Goal: Information Seeking & Learning: Find specific fact

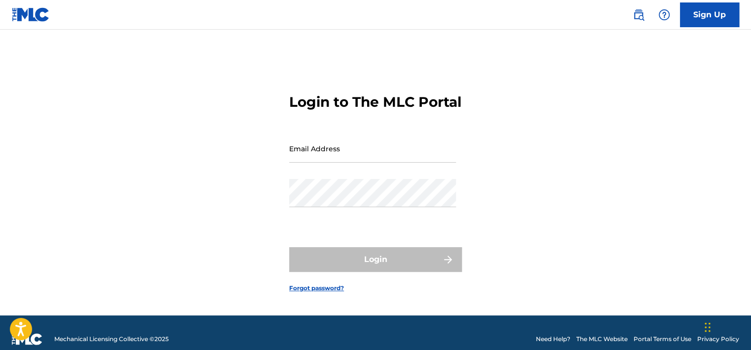
type input "[EMAIL_ADDRESS][DOMAIN_NAME]"
click at [638, 16] on img at bounding box center [639, 15] width 12 height 12
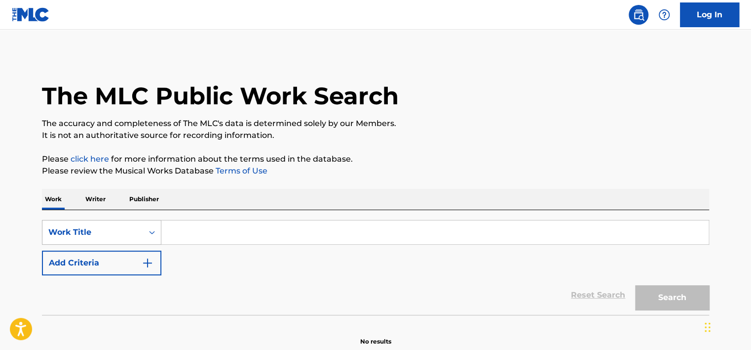
click at [90, 234] on div "Work Title" at bounding box center [101, 232] width 119 height 25
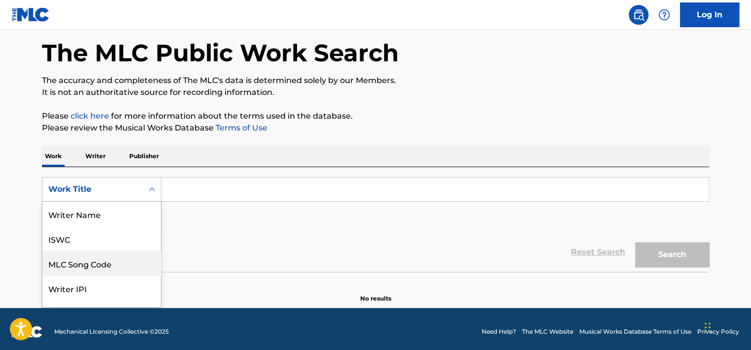
scroll to position [49, 0]
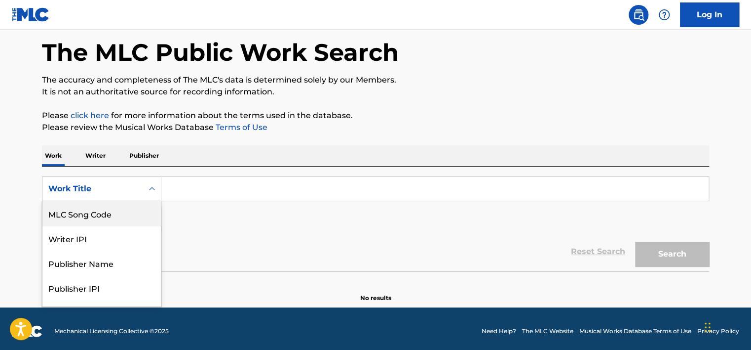
click at [91, 216] on div "MLC Song Code" at bounding box center [101, 213] width 118 height 25
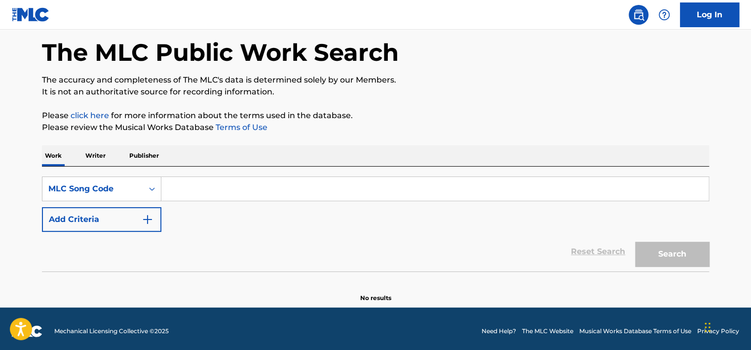
click at [193, 190] on input "Search Form" at bounding box center [435, 189] width 548 height 24
paste input "F0973K"
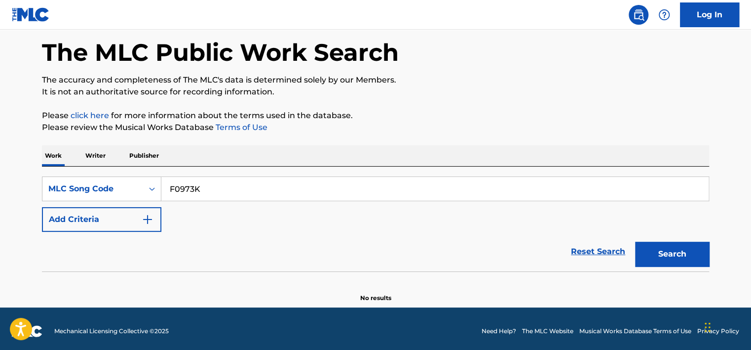
type input "F0973K"
click at [635, 241] on button "Search" at bounding box center [672, 253] width 74 height 25
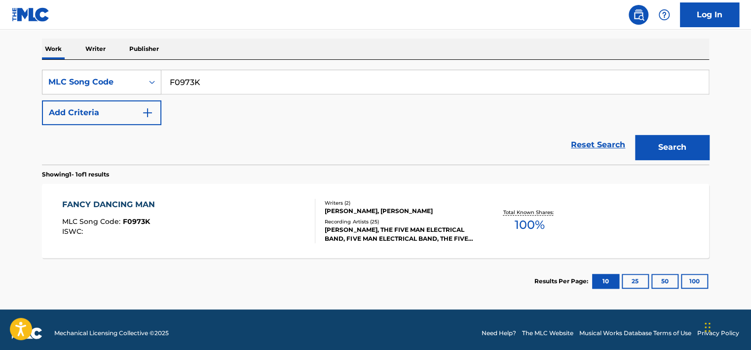
scroll to position [150, 0]
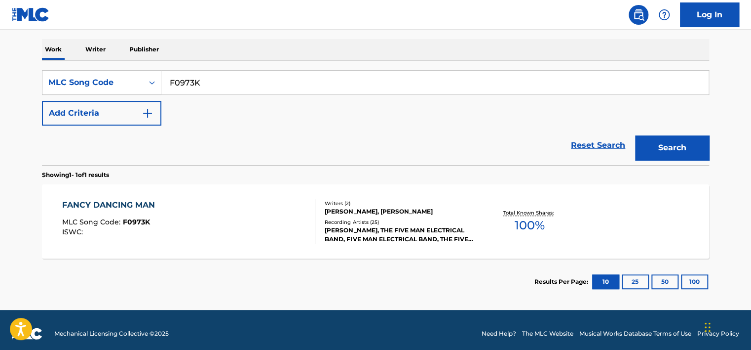
click at [379, 218] on div "Recording Artists ( 25 )" at bounding box center [399, 221] width 149 height 7
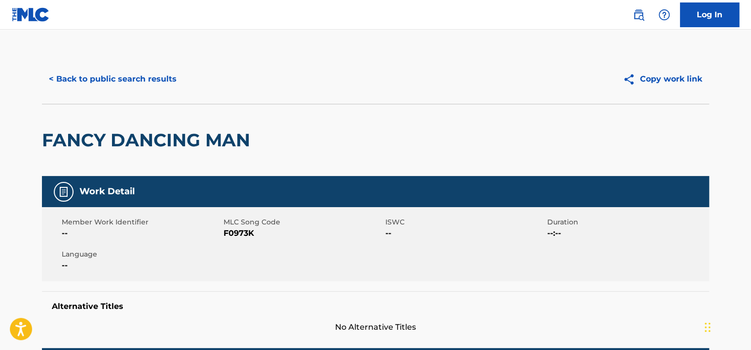
click at [101, 79] on button "< Back to public search results" at bounding box center [113, 79] width 142 height 25
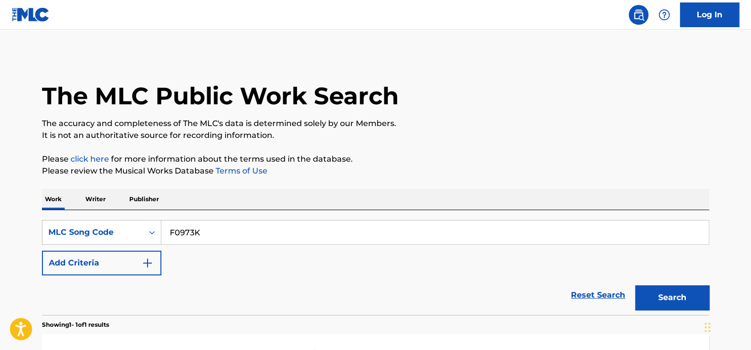
scroll to position [131, 0]
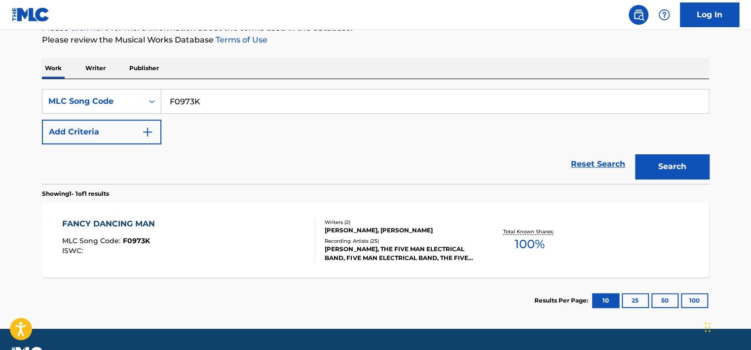
click at [196, 103] on input "F0973K" at bounding box center [435, 101] width 548 height 24
paste input "J32718"
type input "J32718"
click at [635, 154] on button "Search" at bounding box center [672, 166] width 74 height 25
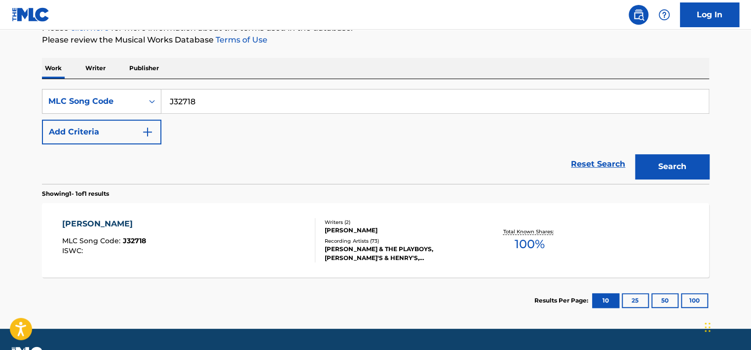
click at [215, 248] on div "[PERSON_NAME] MLC Song Code : J32718 ISWC :" at bounding box center [189, 240] width 254 height 44
